Goal: Navigation & Orientation: Find specific page/section

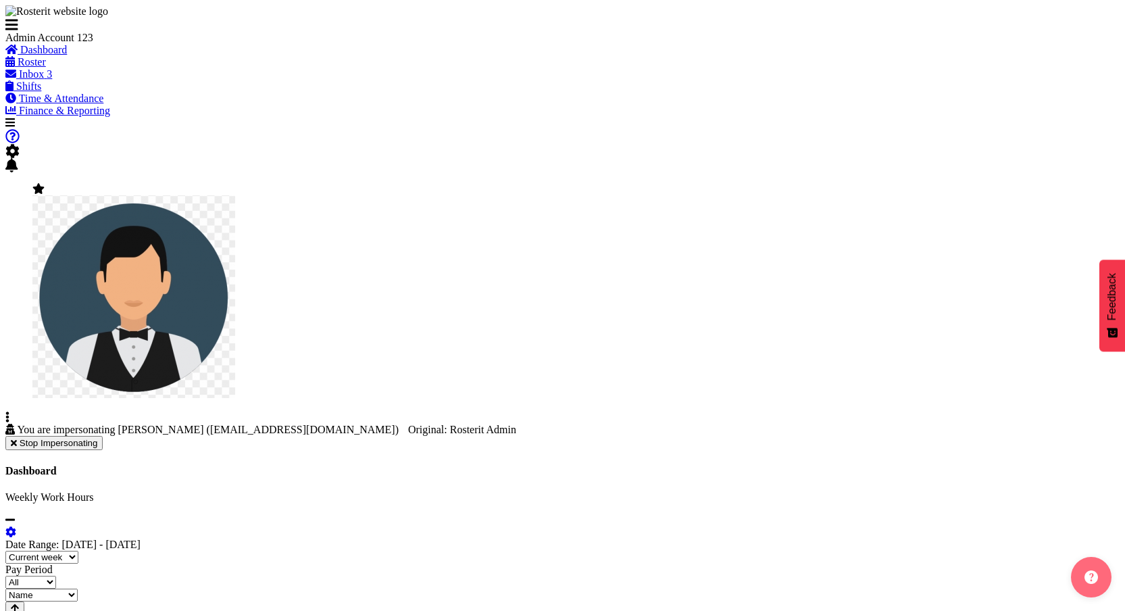
click at [678, 465] on div "Dashboard" at bounding box center [562, 471] width 1115 height 12
click at [689, 424] on div "You are impersonating Kevin Wu (mrnamthang@gmail.com) Original: Rosterit Admin …" at bounding box center [562, 437] width 1115 height 26
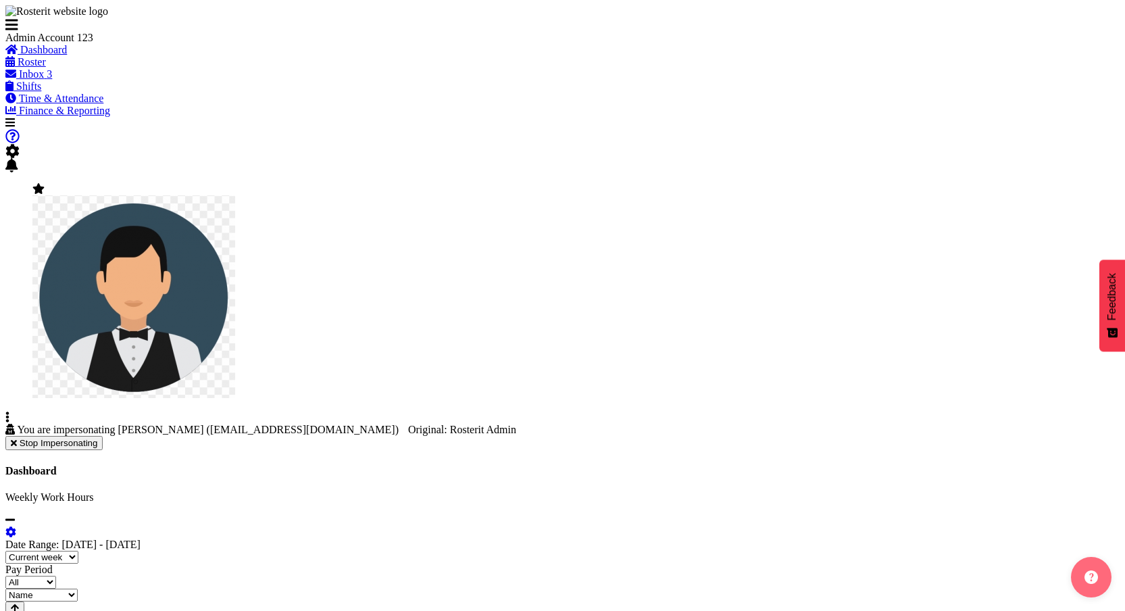
click at [750, 465] on div "Dashboard" at bounding box center [562, 471] width 1115 height 12
click at [15, 424] on span at bounding box center [9, 429] width 9 height 11
click at [422, 424] on div "You are impersonating Kevin Wu (mrnamthang@gmail.com) Original: Rosterit Admin …" at bounding box center [562, 437] width 1115 height 26
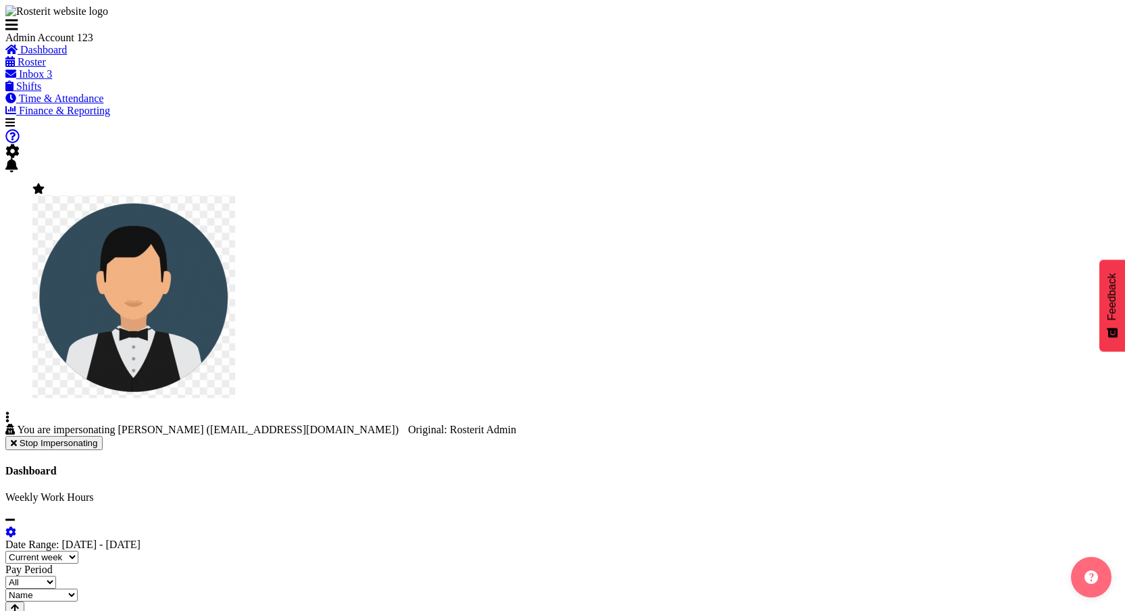
click at [422, 424] on div "You are impersonating Kevin Wu (mrnamthang@gmail.com) Original: Rosterit Admin …" at bounding box center [562, 437] width 1115 height 26
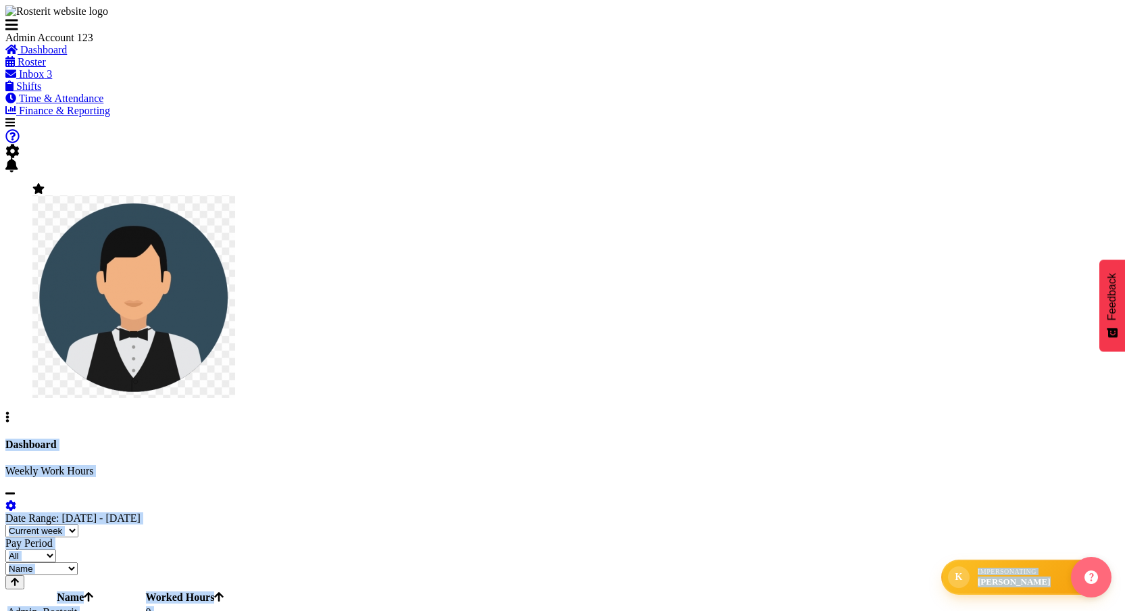
drag, startPoint x: 1019, startPoint y: 560, endPoint x: 1029, endPoint y: 360, distance: 199.6
click at [1029, 362] on div "Tasks Jobs Employees Profile Facial Recognition Log Out K Impersonating Kevin W…" at bounding box center [562, 450] width 1115 height 667
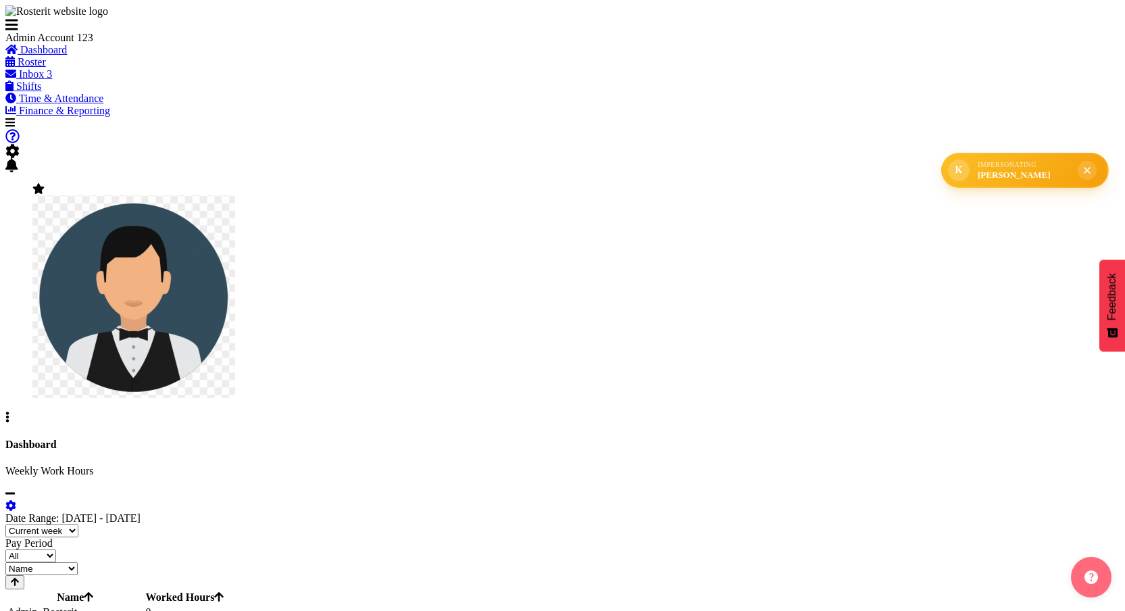
scroll to position [50, 0]
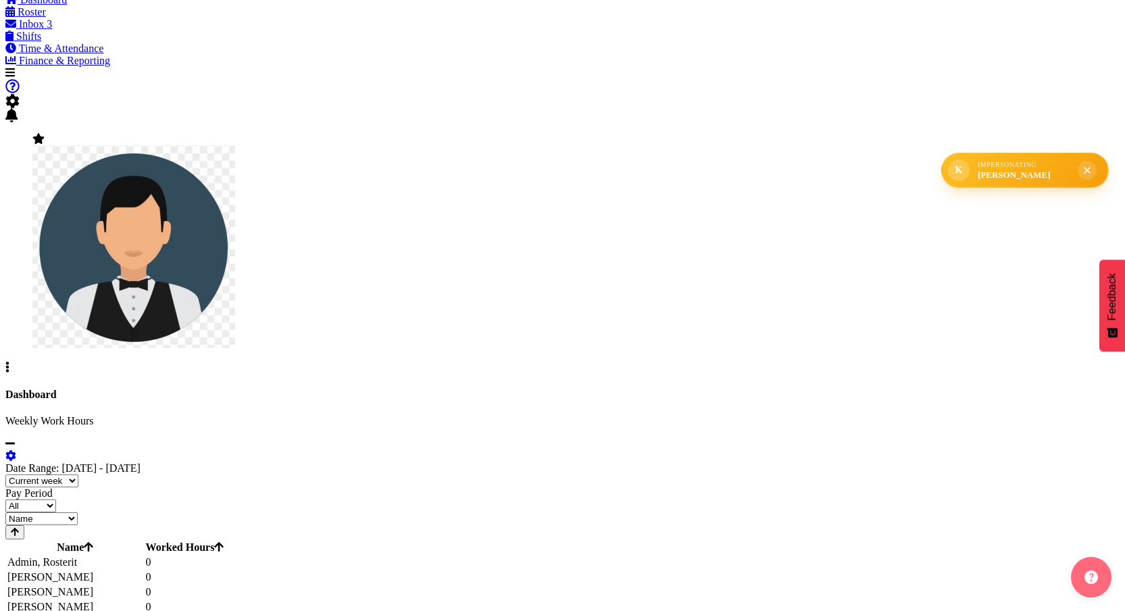
click at [41, 18] on span "Roster" at bounding box center [32, 11] width 28 height 11
